Goal: Use online tool/utility: Use online tool/utility

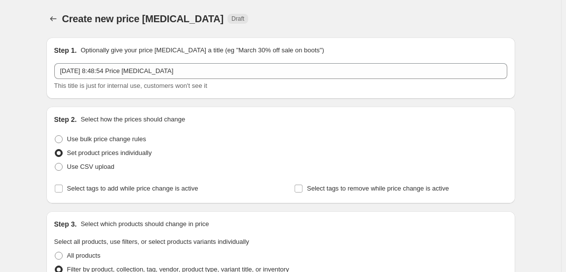
select select "collection"
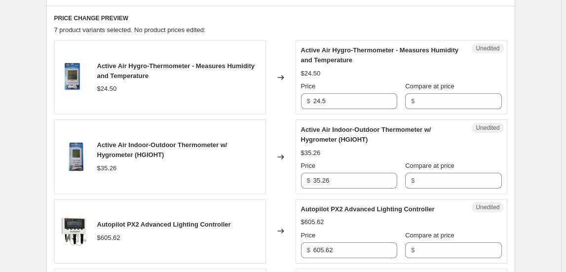
scroll to position [404, 0]
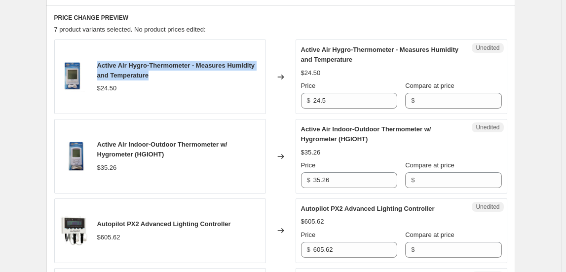
drag, startPoint x: 99, startPoint y: 65, endPoint x: 189, endPoint y: 74, distance: 90.8
click at [189, 74] on div "Active Air Hygro-Thermometer - Measures Humidity and Temperature" at bounding box center [178, 71] width 163 height 20
copy span "Active Air Hygro-Thermometer - Measures Humidity and Temperature"
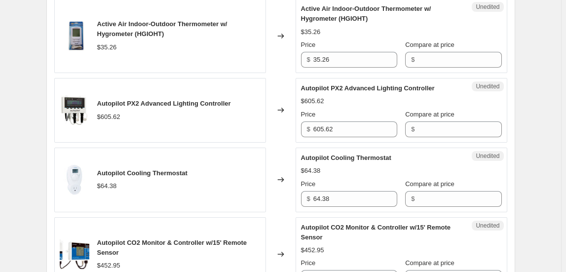
scroll to position [538, 0]
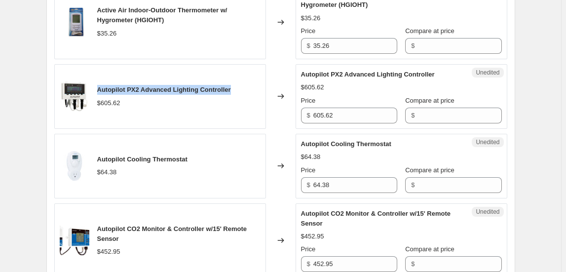
drag, startPoint x: 100, startPoint y: 86, endPoint x: 237, endPoint y: 74, distance: 137.3
click at [237, 74] on div "Autopilot PX2 Advanced Lighting Controller $605.62" at bounding box center [160, 96] width 212 height 65
copy span "Autopilot PX2 Advanced Lighting Controller"
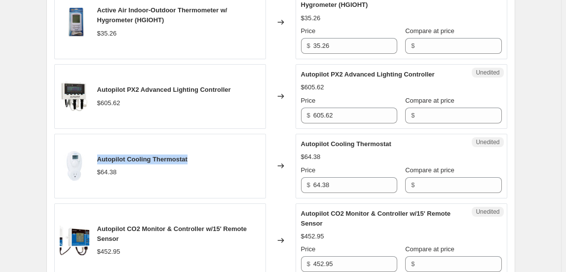
drag, startPoint x: 100, startPoint y: 157, endPoint x: 199, endPoint y: 150, distance: 99.9
click at [199, 150] on div "Autopilot Cooling Thermostat $64.38" at bounding box center [160, 166] width 212 height 65
copy span "Autopilot Cooling Thermostat"
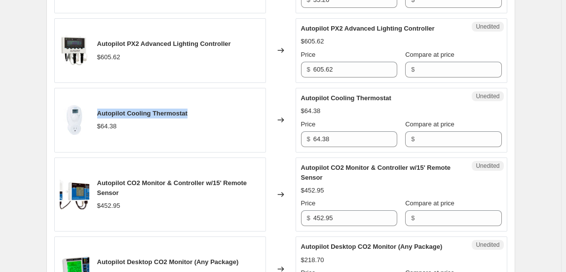
scroll to position [628, 0]
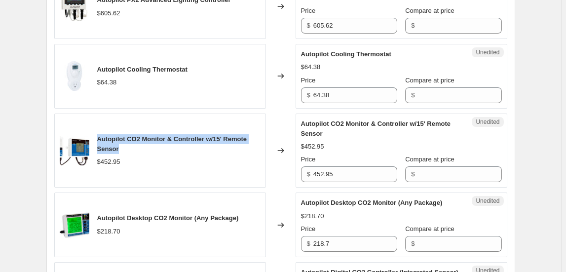
drag, startPoint x: 99, startPoint y: 137, endPoint x: 152, endPoint y: 146, distance: 54.5
click at [152, 146] on div "Autopilot CO2 Monitor & Controller w/15' Remote Sensor" at bounding box center [178, 144] width 163 height 20
copy span "Autopilot CO2 Monitor & Controller w/15' Remote Sensor"
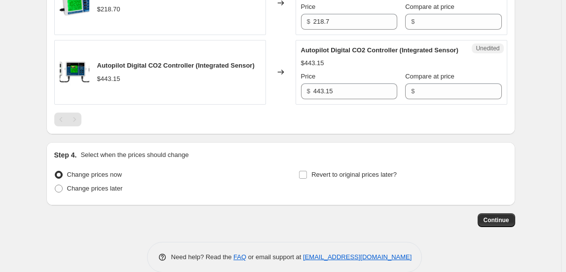
scroll to position [852, 0]
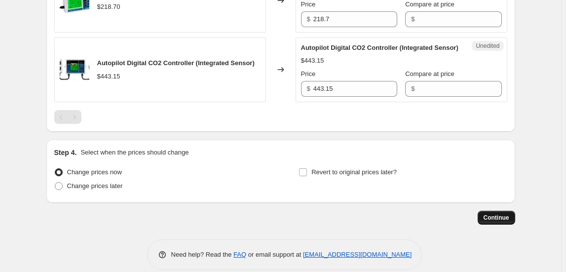
click at [504, 215] on span "Continue" at bounding box center [497, 218] width 26 height 8
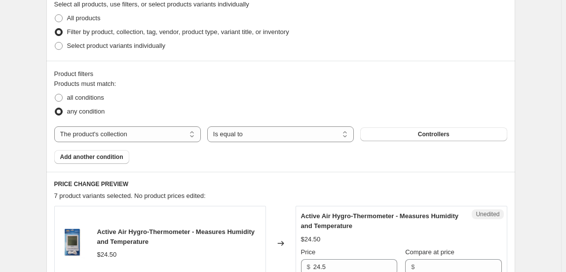
scroll to position [359, 0]
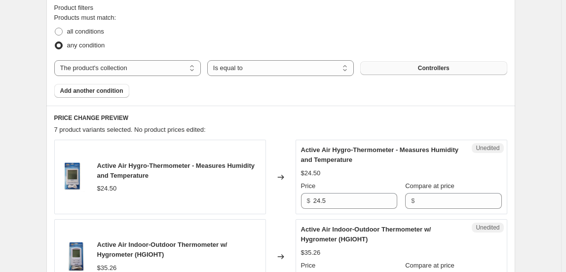
click at [404, 72] on button "Controllers" at bounding box center [433, 68] width 147 height 14
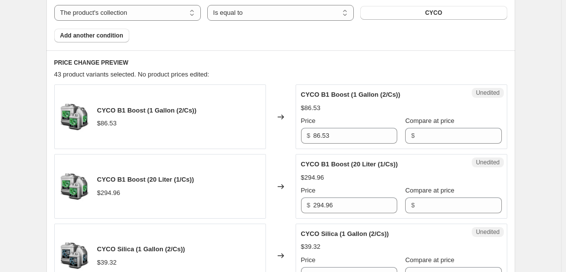
scroll to position [303, 0]
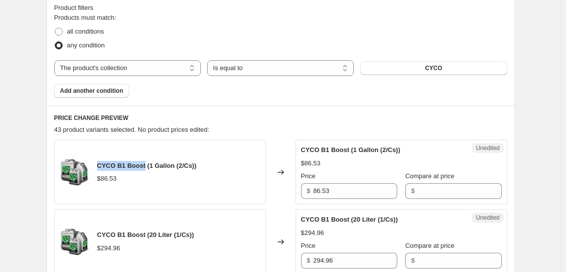
drag, startPoint x: 101, startPoint y: 163, endPoint x: 145, endPoint y: 157, distance: 44.8
click at [145, 157] on div "CYCO B1 Boost (1 Gallon (2/Cs)) $86.53" at bounding box center [160, 172] width 212 height 65
copy span "CYCO B1 Boost"
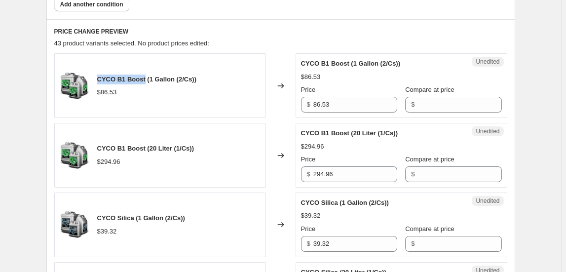
scroll to position [393, 0]
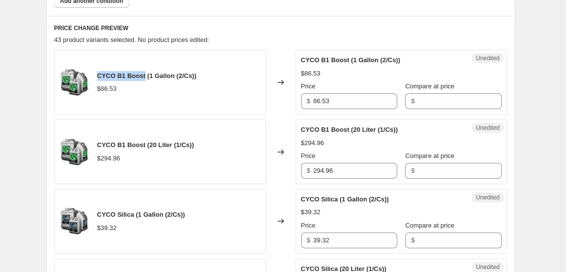
copy span "CYCO B1 Boost"
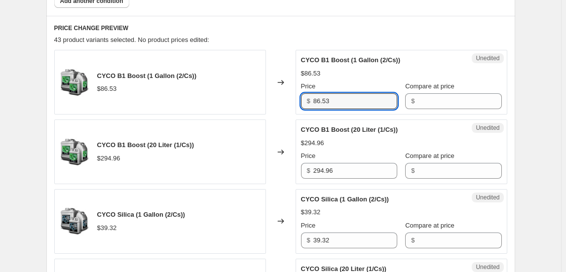
drag, startPoint x: 325, startPoint y: 102, endPoint x: 264, endPoint y: 102, distance: 61.2
click at [264, 102] on div "CYCO B1 Boost (1 Gallon (2/Cs)) $86.53 Changed to Unedited CYCO B1 Boost (1 Gal…" at bounding box center [280, 82] width 453 height 65
type input "168.53"
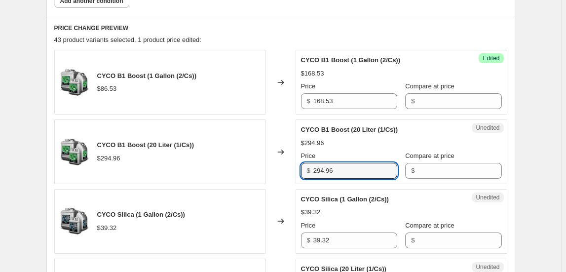
drag, startPoint x: 327, startPoint y: 170, endPoint x: 283, endPoint y: 171, distance: 43.9
click at [283, 171] on div "CYCO B1 Boost (20 Liter (1/Cs)) $294.96 Changed to Unedited CYCO B1 Boost (20 L…" at bounding box center [280, 151] width 453 height 65
type input "761.04"
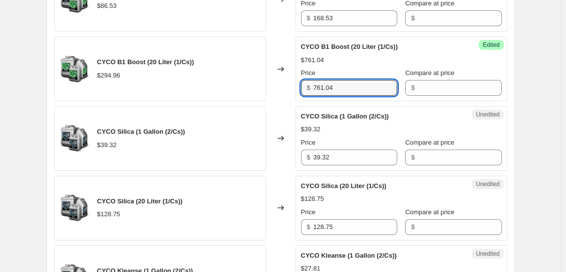
scroll to position [483, 0]
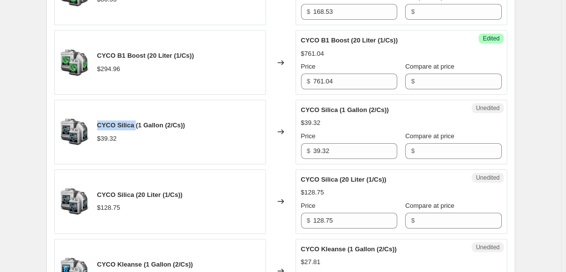
drag, startPoint x: 101, startPoint y: 122, endPoint x: 138, endPoint y: 122, distance: 37.5
click at [138, 122] on span "CYCO Silica (1 Gallon (2/Cs))" at bounding box center [141, 124] width 88 height 7
copy span "CYCO Silica"
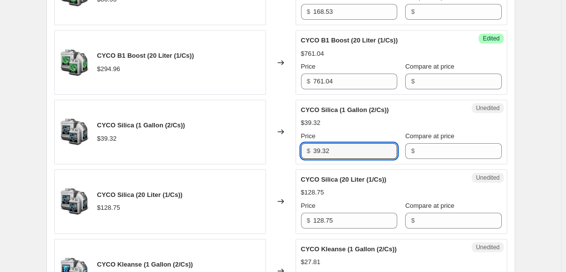
drag, startPoint x: 304, startPoint y: 149, endPoint x: 264, endPoint y: 149, distance: 39.5
click at [265, 149] on div "CYCO Silica (1 Gallon (2/Cs)) $39.32 Changed to Unedited CYCO Silica (1 Gallon …" at bounding box center [280, 132] width 453 height 65
type input "75.55"
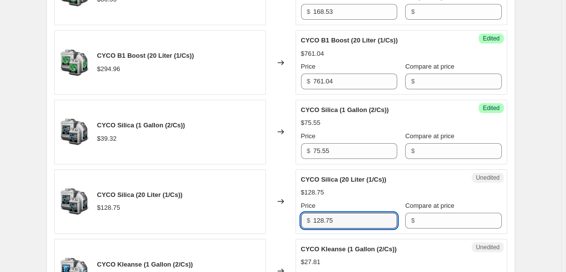
drag, startPoint x: 300, startPoint y: 220, endPoint x: 264, endPoint y: 221, distance: 35.6
click at [264, 221] on div "CYCO Silica (20 Liter (1/Cs)) $128.75 Changed to Unedited CYCO Silica (20 Liter…" at bounding box center [280, 201] width 453 height 65
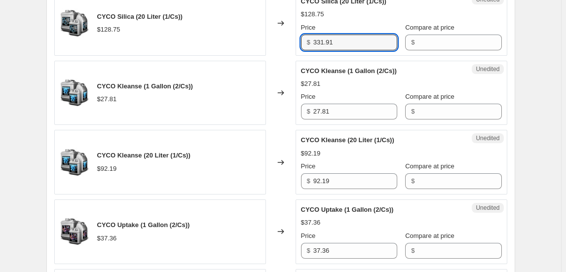
scroll to position [662, 0]
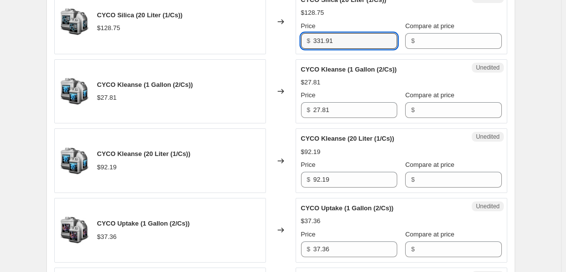
type input "331.91"
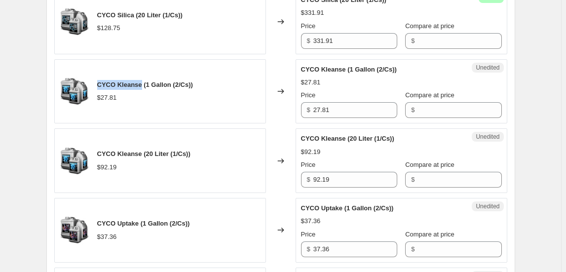
drag, startPoint x: 113, startPoint y: 77, endPoint x: 144, endPoint y: 76, distance: 31.1
click at [144, 76] on div "CYCO Kleanse (1 Gallon (2/Cs)) $27.81" at bounding box center [160, 91] width 212 height 65
copy span "CYCO Kleanse"
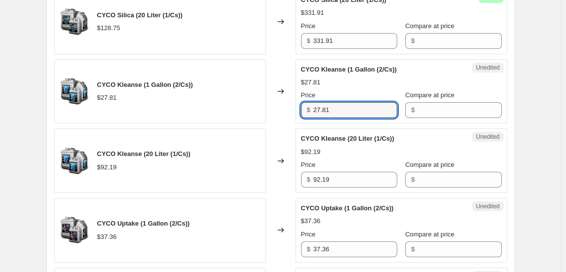
click at [283, 107] on div "CYCO Kleanse (1 Gallon (2/Cs)) $27.81 Changed to Unedited CYCO Kleanse (1 Gallo…" at bounding box center [280, 91] width 453 height 65
type input "56.75"
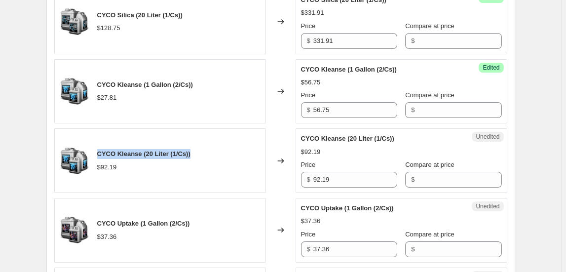
drag, startPoint x: 100, startPoint y: 151, endPoint x: 199, endPoint y: 150, distance: 99.2
click at [199, 150] on div "CYCO Kleanse (20 Liter (1/Cs)) $92.19" at bounding box center [160, 160] width 212 height 65
copy span "CYCO Kleanse (20 Liter (1/Cs))"
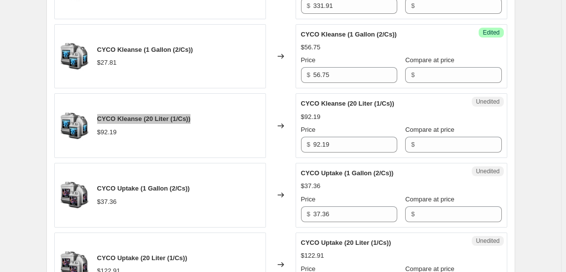
scroll to position [752, 0]
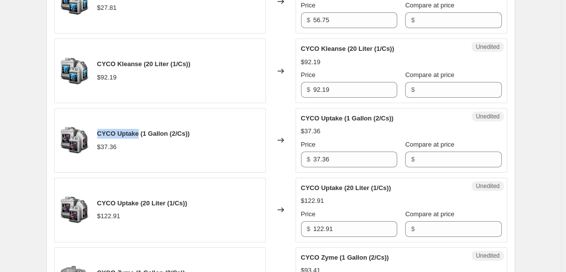
drag, startPoint x: 97, startPoint y: 130, endPoint x: 142, endPoint y: 128, distance: 44.5
click at [142, 128] on div "CYCO Uptake (1 Gallon (2/Cs)) $37.36" at bounding box center [160, 140] width 212 height 65
copy span "CYCO Uptake"
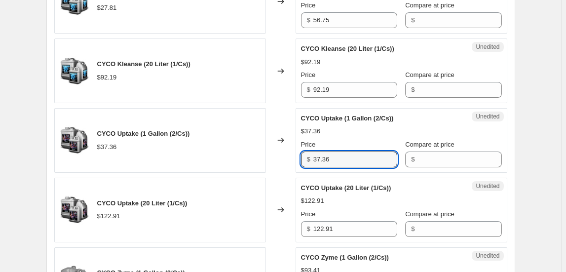
drag, startPoint x: 304, startPoint y: 155, endPoint x: 268, endPoint y: 155, distance: 35.5
click at [268, 155] on div "CYCO Uptake (1 Gallon (2/Cs)) $37.36 Changed to Unedited CYCO Uptake (1 Gallon …" at bounding box center [280, 140] width 453 height 65
type input "74.95"
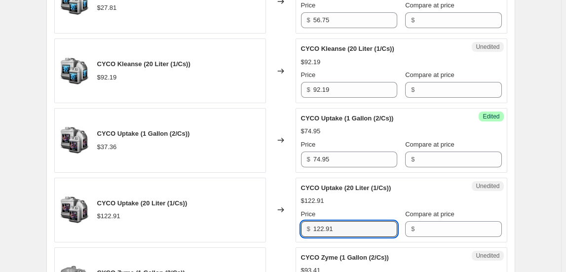
drag, startPoint x: 337, startPoint y: 229, endPoint x: 280, endPoint y: 225, distance: 56.4
click at [280, 225] on div "CYCO Uptake (20 Liter (1/Cs)) $122.91 Changed to Unedited CYCO Uptake (20 Liter…" at bounding box center [280, 210] width 453 height 65
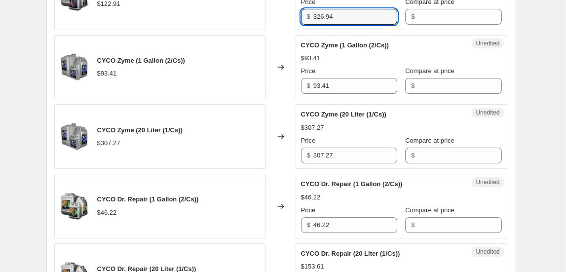
scroll to position [976, 0]
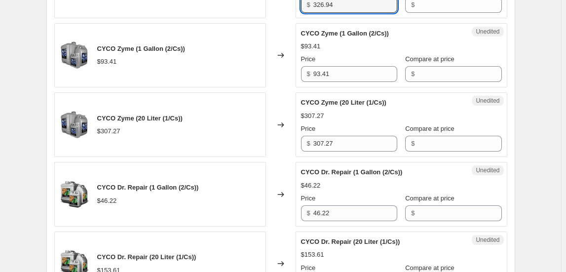
type input "326.94"
drag, startPoint x: 100, startPoint y: 43, endPoint x: 137, endPoint y: 39, distance: 37.3
click at [137, 40] on div "CYCO Zyme (1 Gallon (2/Cs)) $93.41" at bounding box center [160, 55] width 212 height 65
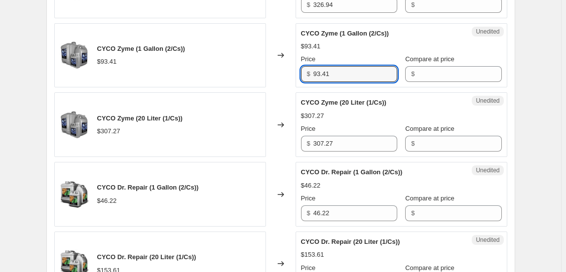
drag, startPoint x: 299, startPoint y: 71, endPoint x: 279, endPoint y: 71, distance: 19.7
click at [279, 71] on div "CYCO Zyme (1 Gallon (2/Cs)) $93.41 Changed to Unedited CYCO Zyme (1 Gallon (2/C…" at bounding box center [280, 55] width 453 height 65
type input "176.68"
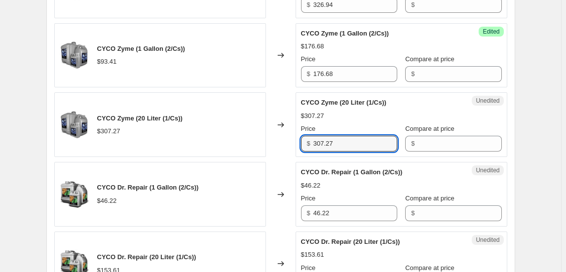
drag, startPoint x: 329, startPoint y: 138, endPoint x: 249, endPoint y: 150, distance: 81.4
click at [249, 150] on div "CYCO Zyme (20 Liter (1/Cs)) $307.27 Changed to Unedited CYCO Zyme (20 Liter (1/…" at bounding box center [280, 124] width 453 height 65
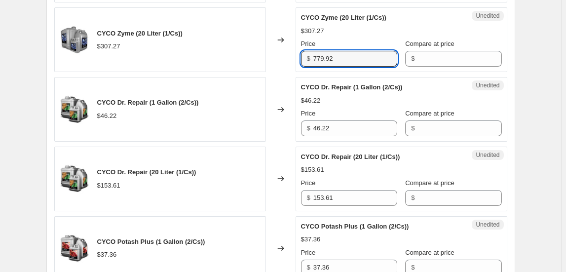
scroll to position [1066, 0]
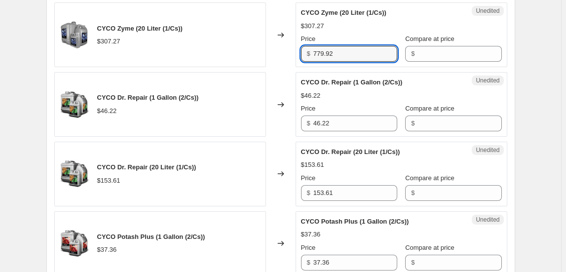
type input "779.92"
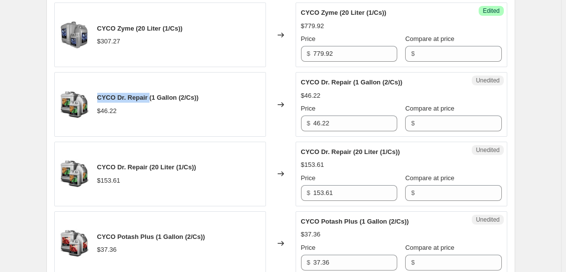
drag, startPoint x: 100, startPoint y: 95, endPoint x: 151, endPoint y: 90, distance: 51.5
click at [151, 94] on span "CYCO Dr. Repair (1 Gallon (2/Cs))" at bounding box center [148, 97] width 102 height 7
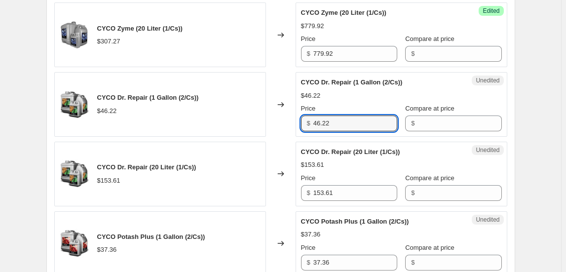
drag, startPoint x: 346, startPoint y: 117, endPoint x: 268, endPoint y: 111, distance: 77.7
click at [284, 114] on div "CYCO Dr. Repair (1 Gallon (2/Cs)) $46.22 Changed to Unedited CYCO Dr. Repair (1…" at bounding box center [280, 104] width 453 height 65
type input "89.83"
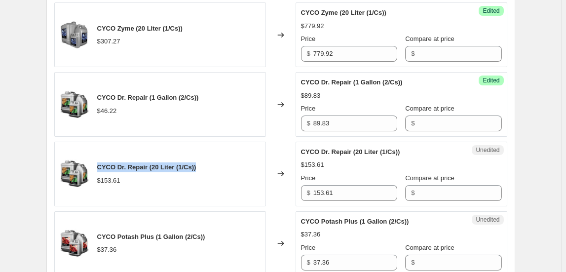
drag, startPoint x: 193, startPoint y: 163, endPoint x: 97, endPoint y: 159, distance: 96.3
click at [97, 159] on div "CYCO Dr. Repair (20 Liter (1/Cs)) $153.61" at bounding box center [160, 174] width 212 height 65
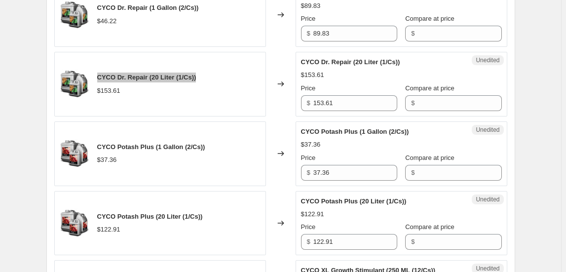
scroll to position [1201, 0]
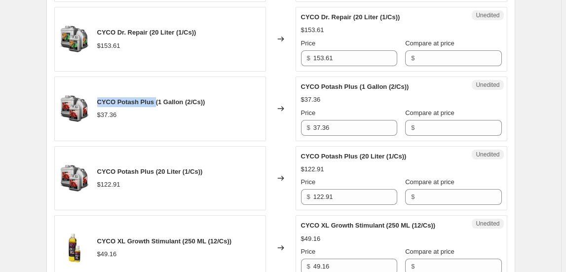
drag, startPoint x: 99, startPoint y: 97, endPoint x: 157, endPoint y: 95, distance: 58.3
click at [157, 98] on span "CYCO Potash Plus (1 Gallon (2/Cs))" at bounding box center [151, 101] width 108 height 7
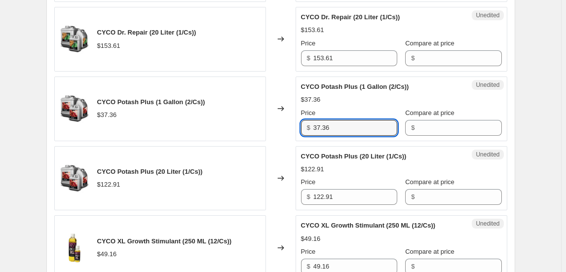
drag, startPoint x: 308, startPoint y: 119, endPoint x: 291, endPoint y: 118, distance: 16.8
click at [291, 118] on div "CYCO Potash Plus (1 Gallon (2/Cs)) $37.36 Changed to Unedited CYCO Potash Plus …" at bounding box center [280, 108] width 453 height 65
type input "81.71"
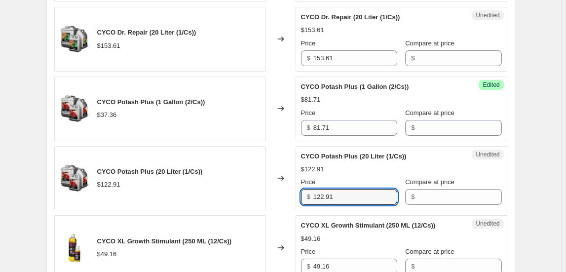
drag, startPoint x: 313, startPoint y: 194, endPoint x: 287, endPoint y: 201, distance: 26.6
click at [287, 201] on div "CYCO Potash Plus (20 Liter (1/Cs)) $122.91 Changed to Unedited CYCO Potash Plus…" at bounding box center [280, 178] width 453 height 65
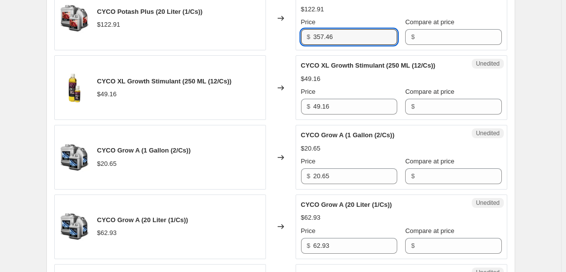
scroll to position [1380, 0]
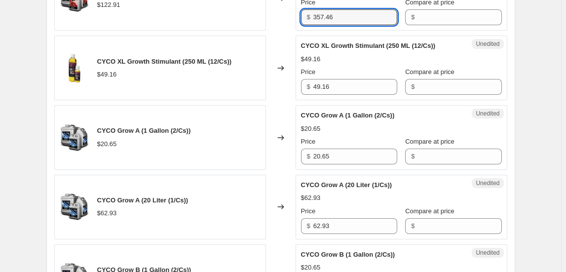
type input "357.46"
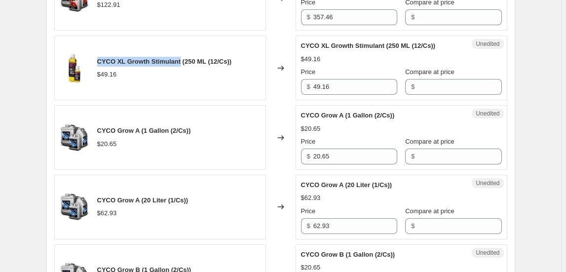
drag, startPoint x: 99, startPoint y: 55, endPoint x: 183, endPoint y: 46, distance: 84.4
click at [183, 46] on div "CYCO XL Growth Stimulant (250 ML (12/Cs)) $49.16" at bounding box center [160, 68] width 212 height 65
drag, startPoint x: 247, startPoint y: 57, endPoint x: 97, endPoint y: 61, distance: 150.0
click at [97, 60] on div "CYCO XL Growth Stimulant (250 ML (12/Cs)) $49.16" at bounding box center [160, 68] width 212 height 65
drag, startPoint x: 99, startPoint y: 126, endPoint x: 142, endPoint y: 126, distance: 43.4
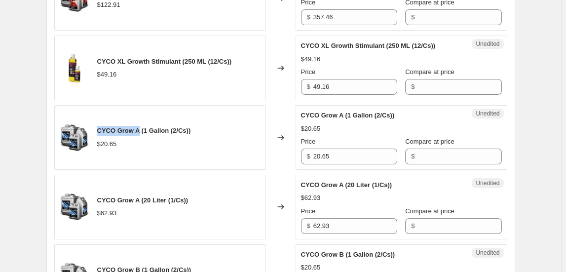
click at [142, 126] on div "CYCO Grow A (1 Gallon (2/Cs)) $20.65" at bounding box center [160, 137] width 212 height 65
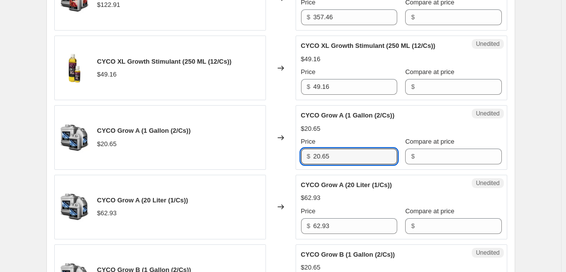
drag, startPoint x: 302, startPoint y: 150, endPoint x: 297, endPoint y: 151, distance: 5.0
click at [297, 151] on div "Unedited CYCO Grow A (1 Gallon (2/Cs)) $20.65 Price $ 20.65 Compare at price $" at bounding box center [402, 137] width 212 height 65
type input "44.85"
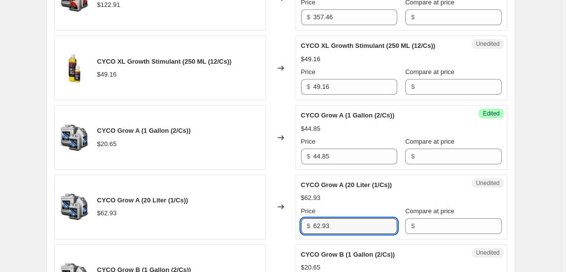
drag, startPoint x: 334, startPoint y: 219, endPoint x: 286, endPoint y: 219, distance: 47.9
click at [286, 219] on div "CYCO Grow A (20 Liter (1/Cs)) $62.93 Changed to Unedited CYCO Grow A (20 Liter …" at bounding box center [280, 207] width 453 height 65
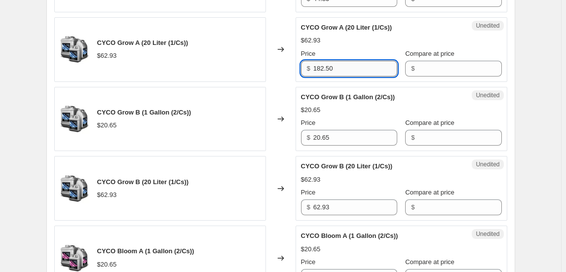
scroll to position [1559, 0]
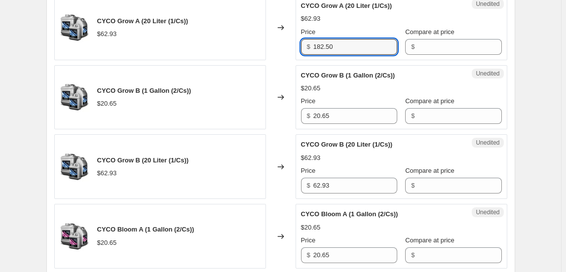
type input "182.50"
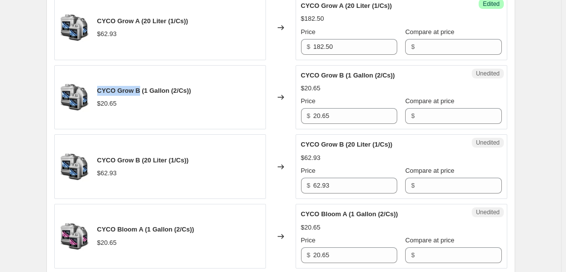
drag, startPoint x: 100, startPoint y: 84, endPoint x: 142, endPoint y: 84, distance: 42.4
click at [142, 87] on span "CYCO Grow B (1 Gallon (2/Cs))" at bounding box center [144, 90] width 94 height 7
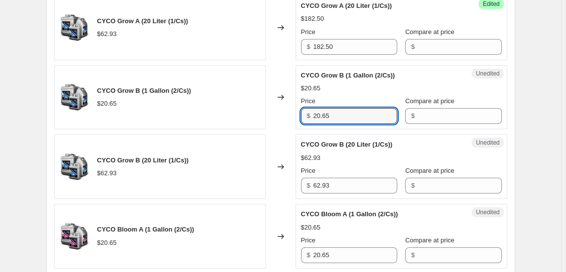
drag, startPoint x: 348, startPoint y: 113, endPoint x: 281, endPoint y: 105, distance: 67.5
click at [281, 105] on div "CYCO Grow B (1 Gallon (2/Cs)) $20.65 Changed to Unedited CYCO Grow B (1 Gallon …" at bounding box center [280, 97] width 453 height 65
type input "44.85"
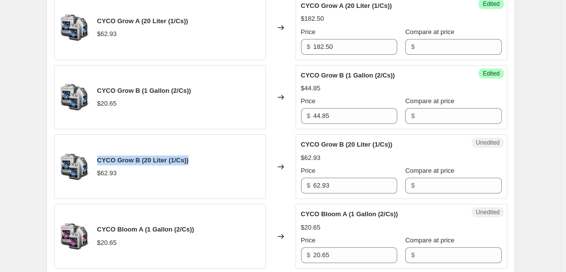
drag, startPoint x: 100, startPoint y: 152, endPoint x: 193, endPoint y: 153, distance: 93.8
click at [193, 153] on div "CYCO Grow B (20 Liter (1/Cs)) $62.93" at bounding box center [160, 166] width 212 height 65
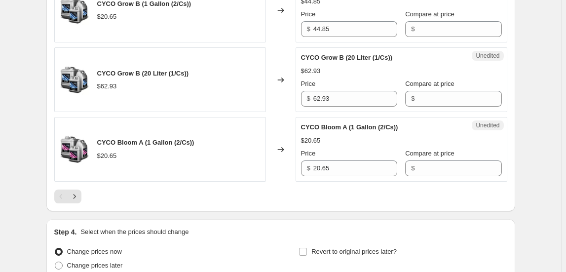
scroll to position [1649, 0]
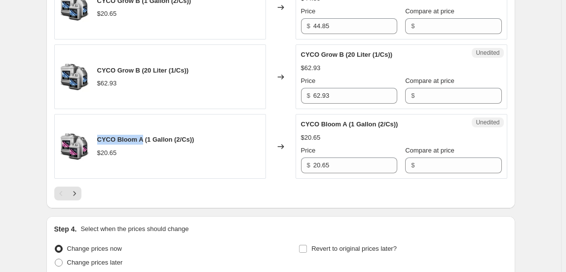
drag, startPoint x: 105, startPoint y: 133, endPoint x: 146, endPoint y: 131, distance: 41.0
click at [146, 136] on span "CYCO Bloom A (1 Gallon (2/Cs))" at bounding box center [145, 139] width 97 height 7
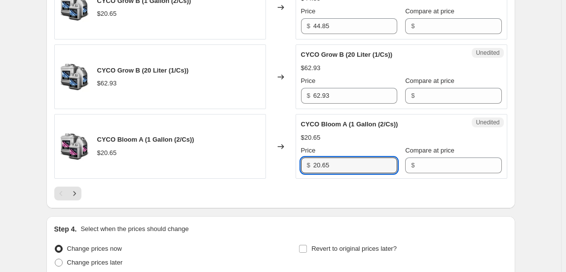
drag, startPoint x: 301, startPoint y: 166, endPoint x: 291, endPoint y: 173, distance: 12.9
click at [291, 171] on div "CYCO Bloom A (1 Gallon (2/Cs)) $20.65 Changed to Unedited CYCO Bloom A (1 Gallo…" at bounding box center [280, 146] width 453 height 65
type input "44.85"
click at [74, 188] on icon "Next" at bounding box center [75, 193] width 10 height 10
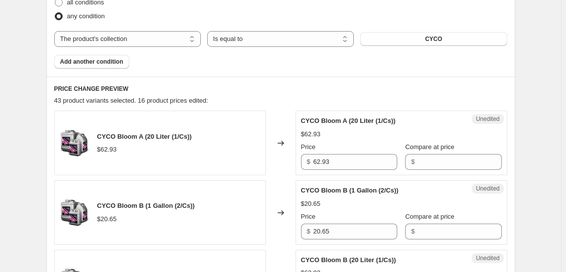
scroll to position [348, 0]
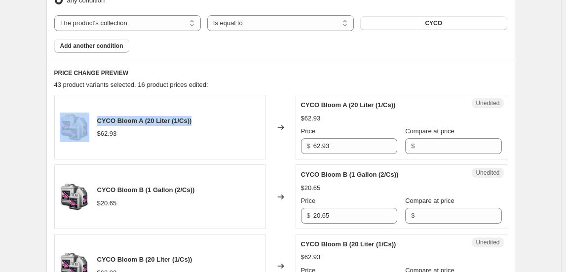
drag, startPoint x: 202, startPoint y: 121, endPoint x: 91, endPoint y: 121, distance: 111.5
click at [91, 121] on div "CYCO Bloom A (20 Liter (1/Cs)) $62.93" at bounding box center [160, 127] width 212 height 65
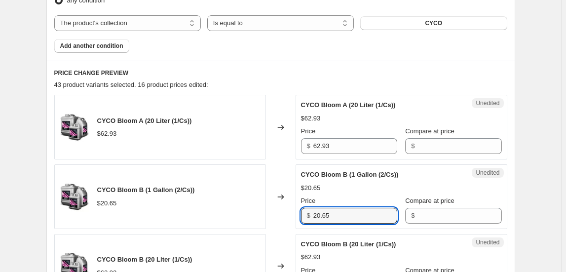
drag, startPoint x: 337, startPoint y: 209, endPoint x: 287, endPoint y: 213, distance: 50.5
click at [287, 213] on div "CYCO Bloom B (1 Gallon (2/Cs)) $20.65 Changed to Unedited CYCO Bloom B (1 Gallo…" at bounding box center [280, 196] width 453 height 65
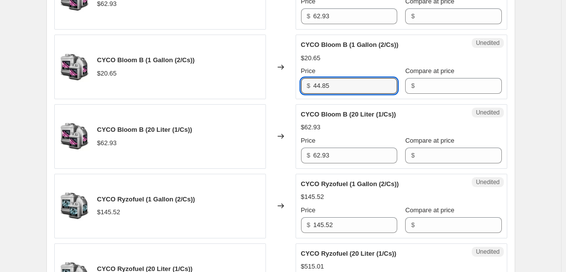
scroll to position [483, 0]
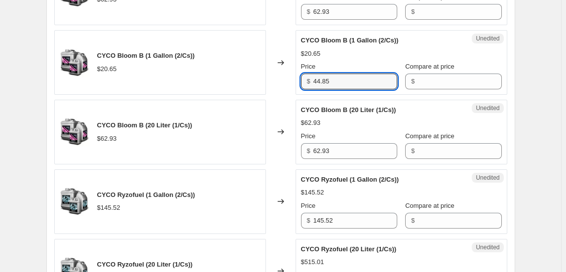
type input "44.85"
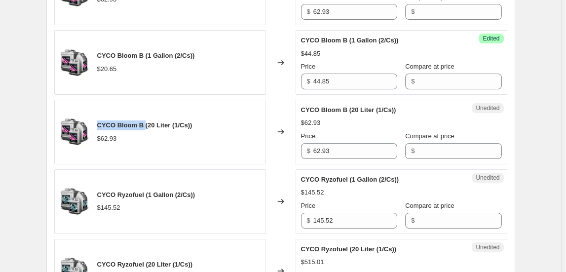
drag, startPoint x: 100, startPoint y: 122, endPoint x: 146, endPoint y: 120, distance: 46.0
click at [146, 121] on span "CYCO Bloom B (20 Liter (1/Cs))" at bounding box center [144, 124] width 95 height 7
drag, startPoint x: 199, startPoint y: 122, endPoint x: 97, endPoint y: 119, distance: 102.2
click at [97, 119] on div "CYCO Bloom B (20 Liter (1/Cs)) $62.93" at bounding box center [160, 132] width 212 height 65
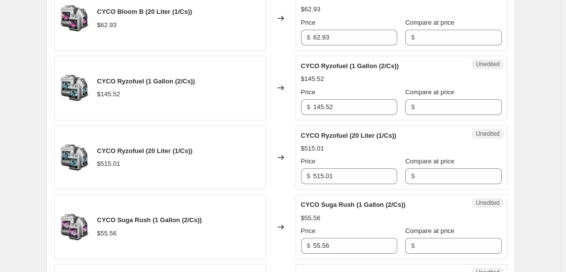
scroll to position [617, 0]
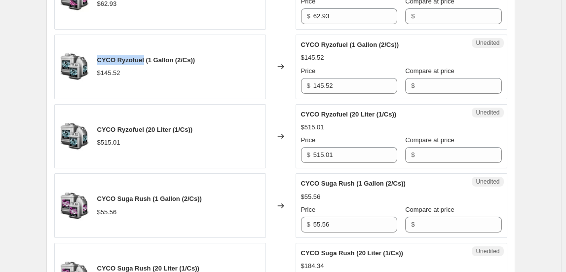
drag, startPoint x: 100, startPoint y: 58, endPoint x: 148, endPoint y: 55, distance: 47.5
click at [148, 56] on span "CYCO Ryzofuel (1 Gallon (2/Cs))" at bounding box center [146, 59] width 98 height 7
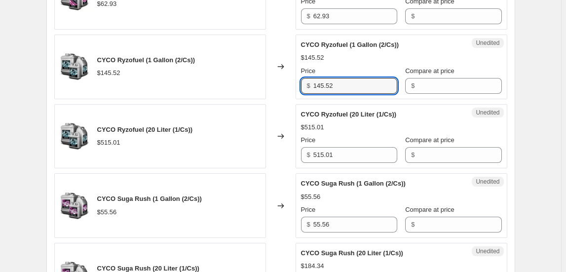
drag, startPoint x: 343, startPoint y: 85, endPoint x: 283, endPoint y: 83, distance: 60.2
click at [283, 83] on div "CYCO Ryzofuel (1 Gallon (2/Cs)) $145.52 Changed to Unedited CYCO Ryzofuel (1 Ga…" at bounding box center [280, 67] width 453 height 65
type input "277.35"
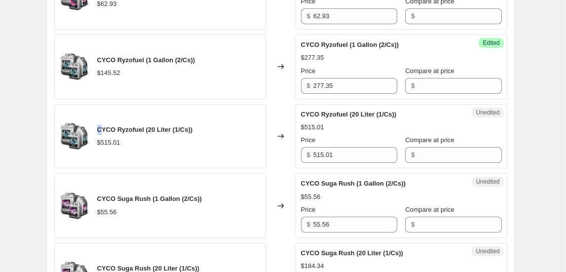
click at [104, 126] on span "CYCO Ryzofuel (20 Liter (1/Cs))" at bounding box center [145, 129] width 96 height 7
click at [105, 129] on span "CYCO Ryzofuel (20 Liter (1/Cs))" at bounding box center [145, 129] width 96 height 7
drag, startPoint x: 100, startPoint y: 128, endPoint x: 200, endPoint y: 128, distance: 100.7
click at [200, 128] on div "CYCO Ryzofuel (20 Liter (1/Cs)) $515.01" at bounding box center [160, 136] width 212 height 65
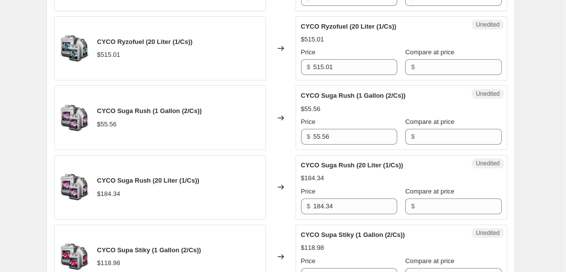
scroll to position [707, 0]
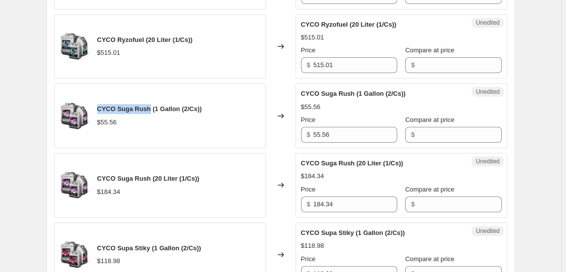
drag, startPoint x: 99, startPoint y: 106, endPoint x: 151, endPoint y: 103, distance: 52.9
click at [151, 103] on div "CYCO Suga Rush (1 Gallon (2/Cs)) $55.56" at bounding box center [160, 115] width 212 height 65
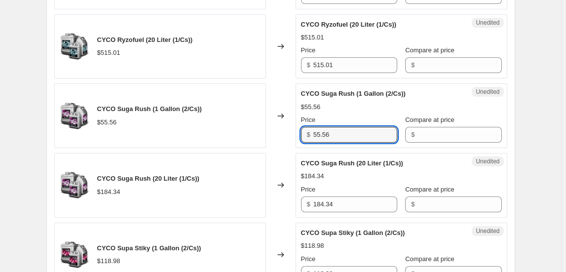
drag, startPoint x: 335, startPoint y: 133, endPoint x: 280, endPoint y: 133, distance: 54.8
click at [280, 133] on div "CYCO Suga Rush (1 Gallon (2/Cs)) $55.56 Changed to Unedited CYCO Suga Rush (1 G…" at bounding box center [280, 115] width 453 height 65
type input "106.21"
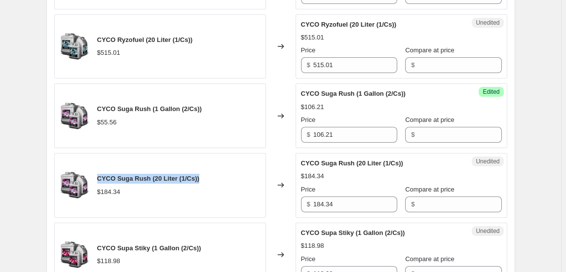
drag, startPoint x: 204, startPoint y: 175, endPoint x: 97, endPoint y: 173, distance: 107.1
click at [97, 173] on div "CYCO Suga Rush (20 Liter (1/Cs)) $184.34" at bounding box center [160, 185] width 212 height 65
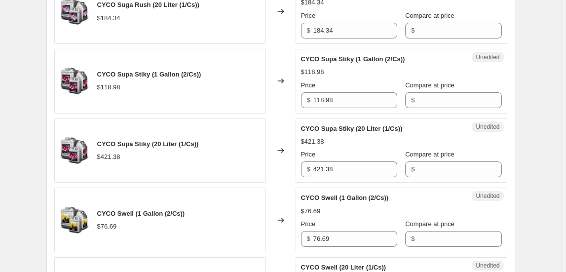
scroll to position [887, 0]
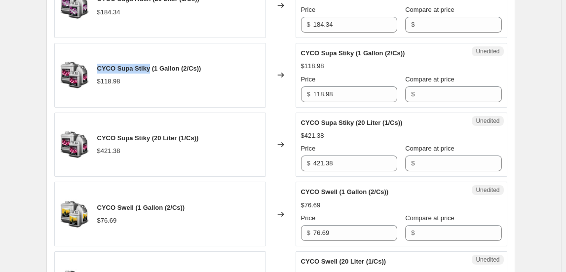
drag, startPoint x: 99, startPoint y: 67, endPoint x: 153, endPoint y: 62, distance: 54.5
click at [153, 62] on div "CYCO Supa Stiky (1 Gallon (2/Cs)) $118.98" at bounding box center [160, 75] width 212 height 65
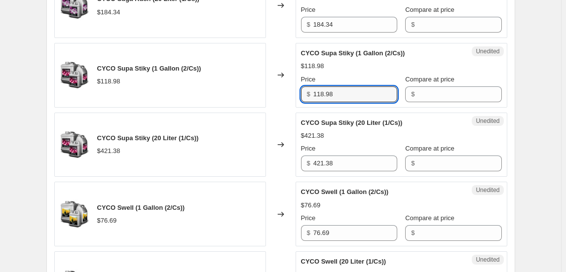
drag, startPoint x: 307, startPoint y: 88, endPoint x: 294, endPoint y: 89, distance: 13.4
click at [294, 89] on div "CYCO Supa Stiky (1 Gallon (2/Cs)) $118.98 Changed to Unedited CYCO Supa Stiky (…" at bounding box center [280, 75] width 453 height 65
type input "227.76"
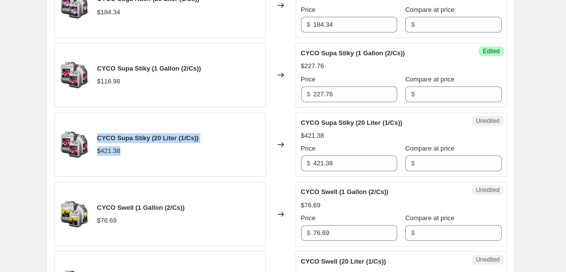
drag, startPoint x: 99, startPoint y: 137, endPoint x: 197, endPoint y: 141, distance: 97.8
click at [197, 141] on div "CYCO Supa Stiky (20 Liter (1/Cs)) $421.38" at bounding box center [148, 144] width 102 height 23
click at [199, 134] on span "CYCO Supa Stiky (20 Liter (1/Cs))" at bounding box center [148, 137] width 102 height 7
drag, startPoint x: 205, startPoint y: 131, endPoint x: 99, endPoint y: 132, distance: 105.6
click at [99, 132] on div "CYCO Supa Stiky (20 Liter (1/Cs)) $421.38" at bounding box center [160, 145] width 212 height 65
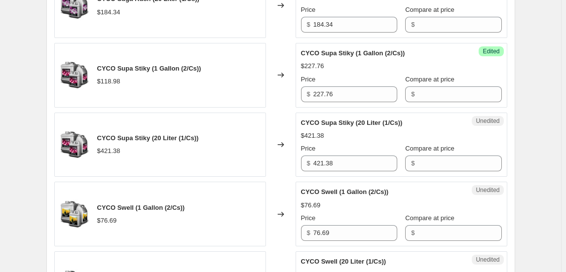
click at [537, 152] on div "Create new price [MEDICAL_DATA]. This page is ready Create new price [MEDICAL_D…" at bounding box center [280, 128] width 561 height 2030
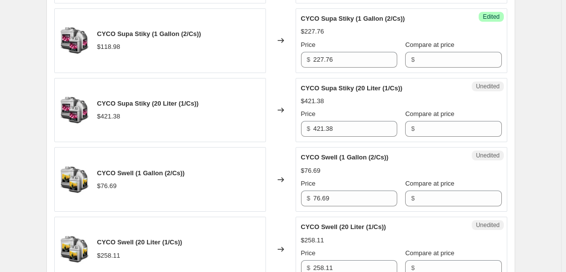
scroll to position [976, 0]
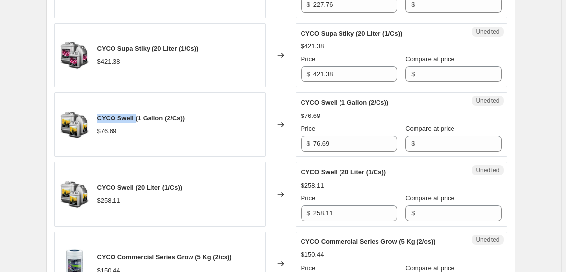
drag, startPoint x: 99, startPoint y: 114, endPoint x: 138, endPoint y: 112, distance: 38.6
click at [138, 114] on span "CYCO Swell (1 Gallon (2/Cs))" at bounding box center [141, 117] width 88 height 7
drag, startPoint x: 193, startPoint y: 112, endPoint x: 79, endPoint y: 112, distance: 114.5
click at [79, 112] on div "CYCO Swell (1 Gallon (2/Cs)) $76.69" at bounding box center [160, 124] width 212 height 65
click at [203, 150] on div "CYCO Swell (1 Gallon (2/Cs)) $76.69" at bounding box center [160, 124] width 212 height 65
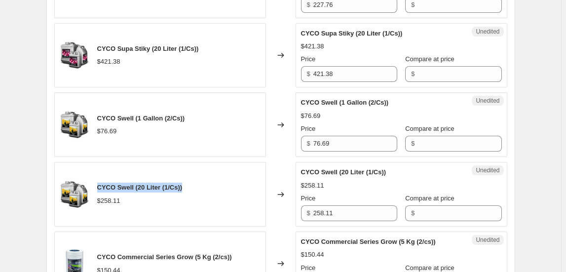
drag, startPoint x: 197, startPoint y: 183, endPoint x: 99, endPoint y: 182, distance: 98.7
click at [99, 182] on div "CYCO Swell (20 Liter (1/Cs)) $258.11" at bounding box center [160, 194] width 212 height 65
click at [238, 204] on div "CYCO Swell (20 Liter (1/Cs)) $258.11" at bounding box center [160, 194] width 212 height 65
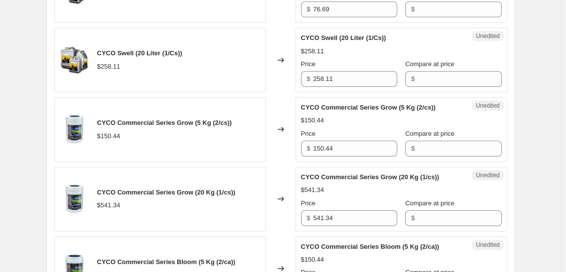
scroll to position [1124, 0]
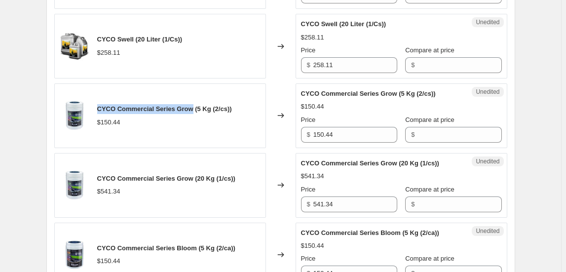
drag, startPoint x: 101, startPoint y: 105, endPoint x: 195, endPoint y: 106, distance: 94.7
click at [195, 106] on span "CYCO Commercial Series Grow (5 Kg (2/cs))" at bounding box center [164, 108] width 135 height 7
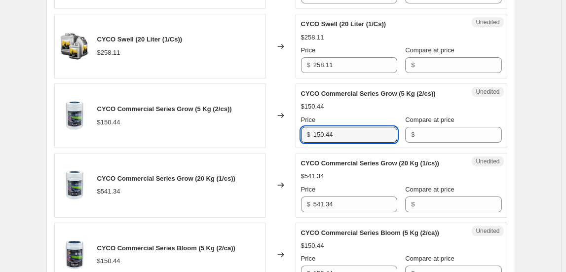
drag, startPoint x: 325, startPoint y: 129, endPoint x: 284, endPoint y: 129, distance: 40.5
click at [284, 129] on div "CYCO Commercial Series Grow (5 Kg (2/cs)) $150.44 Changed to Unedited CYCO Comm…" at bounding box center [280, 115] width 453 height 65
type input "379.63"
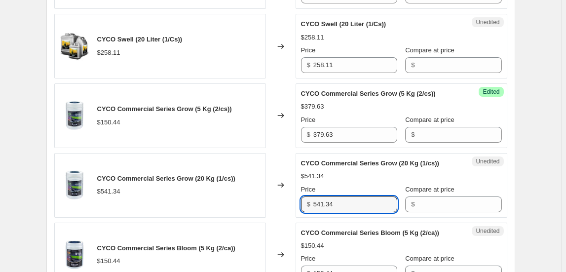
drag, startPoint x: 283, startPoint y: 199, endPoint x: 276, endPoint y: 201, distance: 7.5
click at [276, 201] on div "CYCO Commercial Series Grow (20 Kg (1/cs)) $541.34 Changed to Unedited CYCO Com…" at bounding box center [280, 185] width 453 height 65
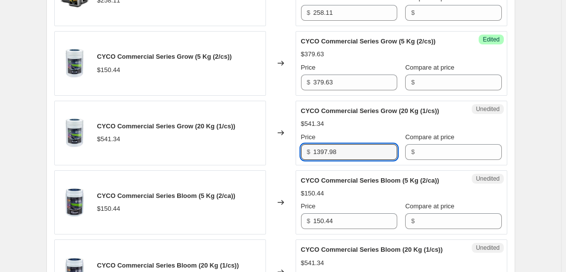
scroll to position [1214, 0]
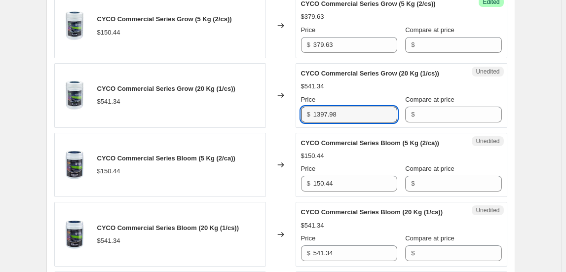
type input "1397.98"
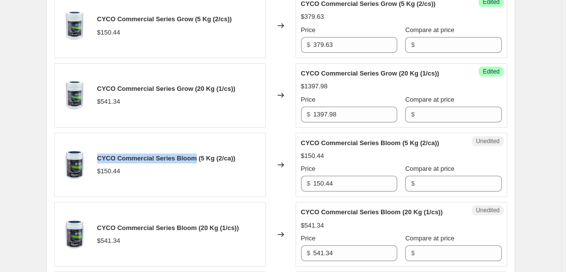
drag, startPoint x: 100, startPoint y: 153, endPoint x: 198, endPoint y: 147, distance: 98.4
click at [198, 147] on div "CYCO Commercial Series Bloom (5 Kg (2/ca)) $150.44" at bounding box center [160, 165] width 212 height 65
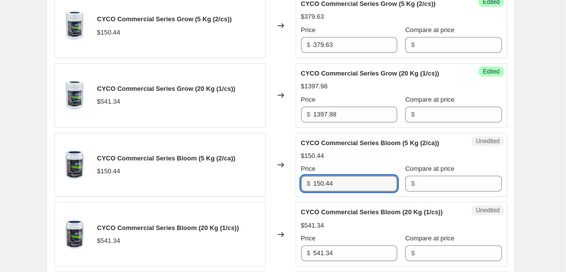
drag, startPoint x: 307, startPoint y: 174, endPoint x: 279, endPoint y: 177, distance: 28.2
click at [279, 177] on div "CYCO Commercial Series Bloom (5 Kg (2/ca)) $150.44 Changed to Unedited CYCO Com…" at bounding box center [280, 165] width 453 height 65
type input "387.22"
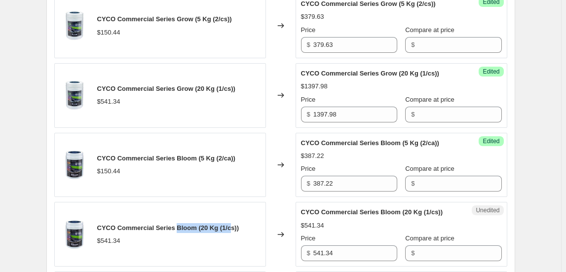
drag, startPoint x: 186, startPoint y: 223, endPoint x: 234, endPoint y: 222, distance: 48.4
click at [234, 224] on span "CYCO Commercial Series Bloom (20 Kg (1/cs))" at bounding box center [168, 227] width 142 height 7
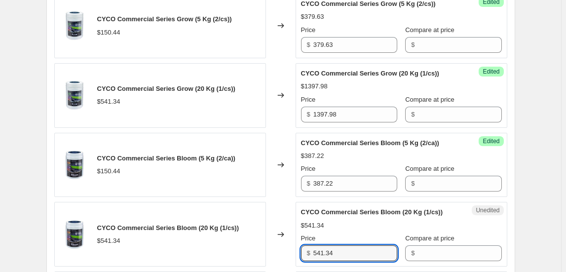
drag, startPoint x: 347, startPoint y: 248, endPoint x: 285, endPoint y: 248, distance: 62.2
click at [285, 248] on div "CYCO Commercial Series Bloom (20 Kg (1/cs)) $541.34 Changed to Unedited CYCO Co…" at bounding box center [280, 234] width 453 height 65
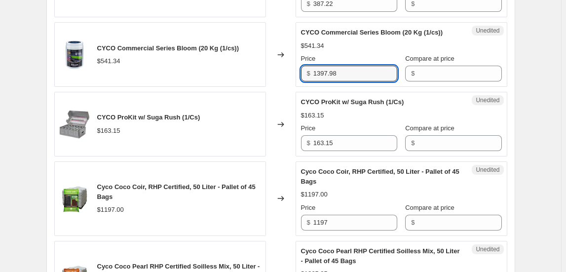
scroll to position [1438, 0]
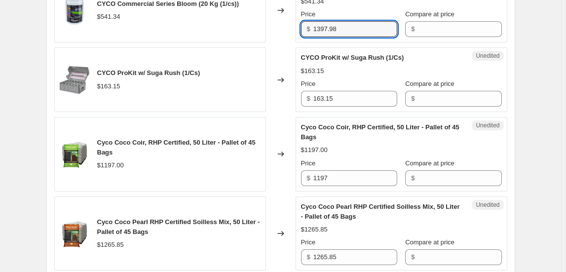
type input "1397.98"
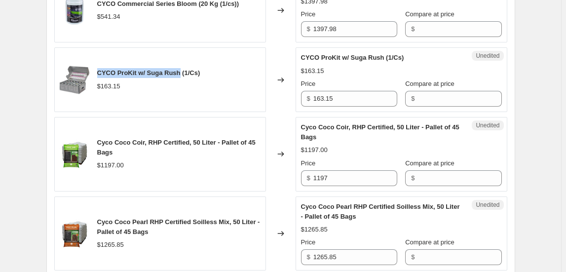
drag, startPoint x: 99, startPoint y: 70, endPoint x: 183, endPoint y: 60, distance: 84.5
click at [183, 60] on div "CYCO ProKit w/ Suga Rush (1/Cs) $163.15" at bounding box center [160, 79] width 212 height 65
drag, startPoint x: 206, startPoint y: 65, endPoint x: 98, endPoint y: 65, distance: 108.1
click at [98, 65] on div "CYCO ProKit w/ Suga Rush (1/Cs) $163.15" at bounding box center [160, 79] width 212 height 65
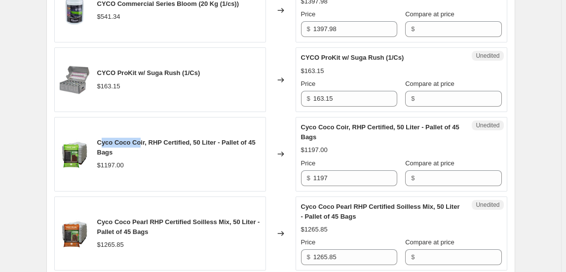
drag, startPoint x: 101, startPoint y: 136, endPoint x: 139, endPoint y: 140, distance: 38.2
click at [141, 140] on span "Cyco Coco Coir, RHP Certified, 50 Liter - Pallet of 45 Bags" at bounding box center [176, 147] width 158 height 17
drag, startPoint x: 99, startPoint y: 135, endPoint x: 220, endPoint y: 133, distance: 120.4
click at [220, 138] on div "Cyco Coco Coir, RHP Certified, 50 Liter - Pallet of 45 Bags" at bounding box center [178, 148] width 163 height 20
drag, startPoint x: 336, startPoint y: 172, endPoint x: 330, endPoint y: 170, distance: 5.6
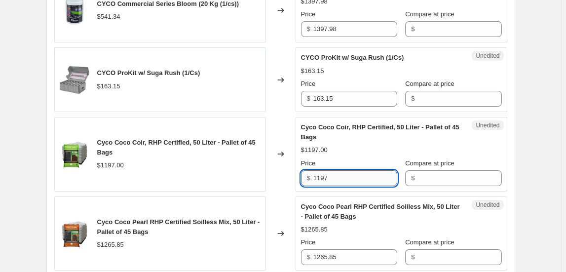
click at [330, 170] on input "1197" at bounding box center [355, 178] width 84 height 16
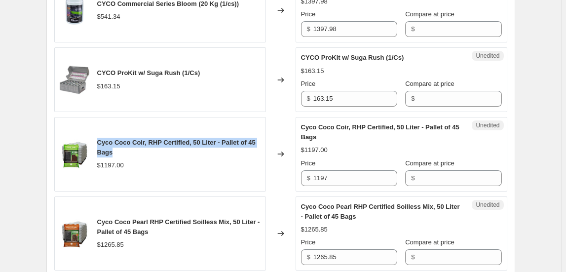
drag, startPoint x: 98, startPoint y: 137, endPoint x: 123, endPoint y: 145, distance: 25.8
click at [123, 145] on div "Cyco Coco Coir, RHP Certified, 50 Liter - Pallet of 45 Bags $1197.00" at bounding box center [160, 154] width 212 height 75
click at [230, 174] on div "Cyco Coco Coir, RHP Certified, 50 Liter - Pallet of 45 Bags $1197.00" at bounding box center [160, 154] width 212 height 75
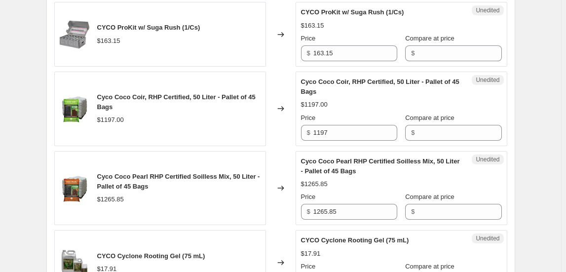
scroll to position [1617, 0]
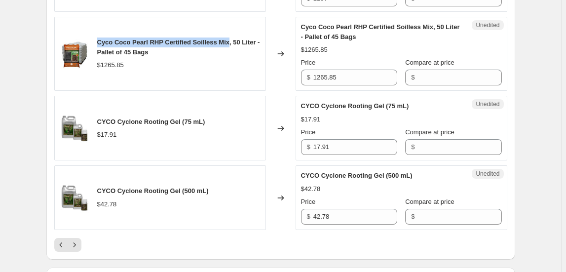
drag, startPoint x: 101, startPoint y: 36, endPoint x: 234, endPoint y: 31, distance: 133.3
click at [234, 31] on div "Cyco Coco Pearl RHP Certified Soilless Mix, 50 Liter - Pallet of 45 Bags $1265.…" at bounding box center [160, 54] width 212 height 75
click at [127, 40] on span "Cyco Coco Pearl RHP Certified Soilless Mix, 50 Liter - Pallet of 45 Bags" at bounding box center [178, 46] width 163 height 17
drag, startPoint x: 99, startPoint y: 36, endPoint x: 168, endPoint y: 47, distance: 70.1
click at [168, 47] on div "Cyco Coco Pearl RHP Certified Soilless Mix, 50 Liter - Pallet of 45 Bags" at bounding box center [178, 48] width 163 height 20
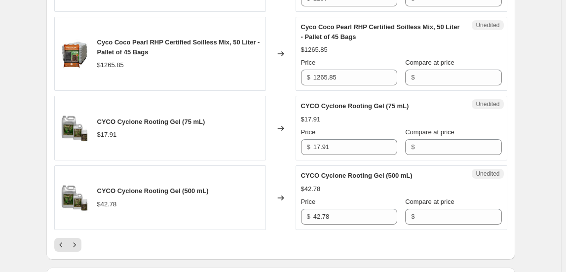
drag, startPoint x: 100, startPoint y: 116, endPoint x: 183, endPoint y: 113, distance: 82.5
click at [183, 118] on span "CYCO Cyclone Rooting Gel (75 mL)" at bounding box center [151, 121] width 108 height 7
drag, startPoint x: 300, startPoint y: 144, endPoint x: 293, endPoint y: 142, distance: 7.5
click at [293, 142] on div "CYCO Cyclone Rooting Gel (75 mL) $17.91 Changed to Unedited CYCO Cyclone Rootin…" at bounding box center [280, 128] width 453 height 65
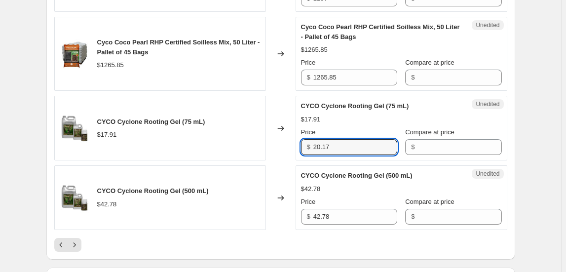
type input "20.17"
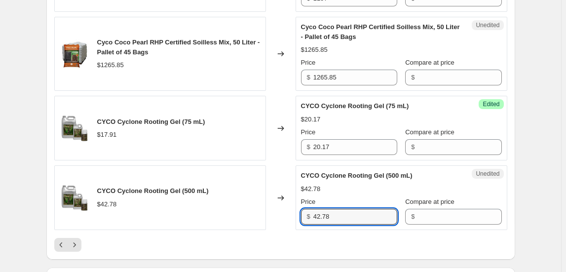
drag, startPoint x: 343, startPoint y: 209, endPoint x: 277, endPoint y: 220, distance: 67.0
click at [277, 220] on div "CYCO Cyclone Rooting Gel (500 mL) $42.78 Changed to Unedited CYCO Cyclone Rooti…" at bounding box center [280, 197] width 453 height 65
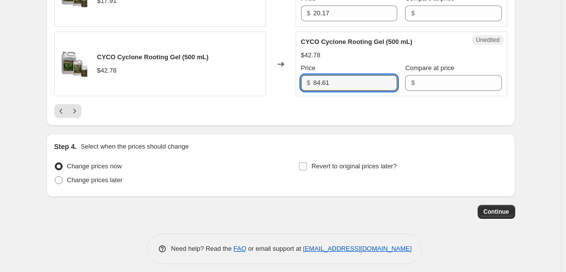
scroll to position [1752, 0]
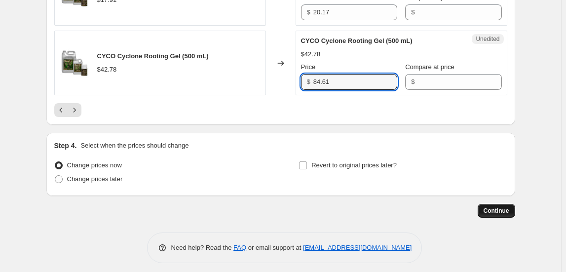
type input "84.61"
click at [493, 208] on span "Continue" at bounding box center [497, 211] width 26 height 8
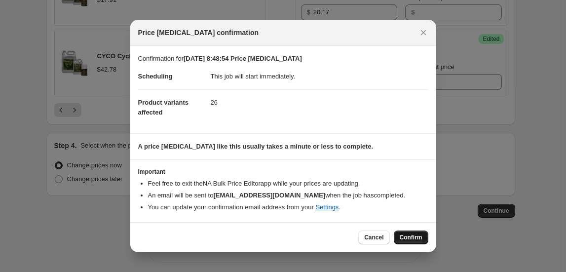
click at [409, 236] on span "Confirm" at bounding box center [411, 237] width 23 height 8
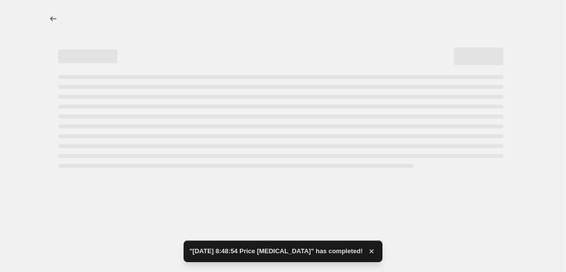
select select "collection"
